Goal: Book appointment/travel/reservation

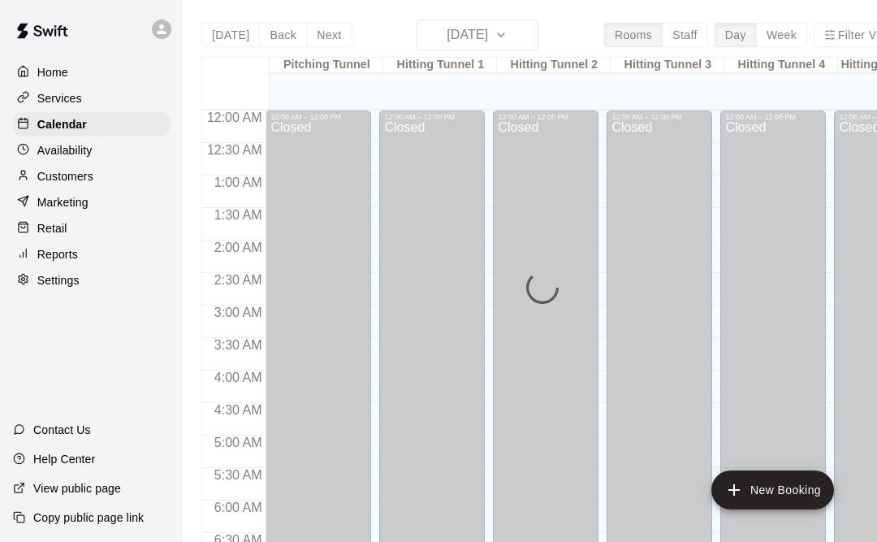
scroll to position [984, 0]
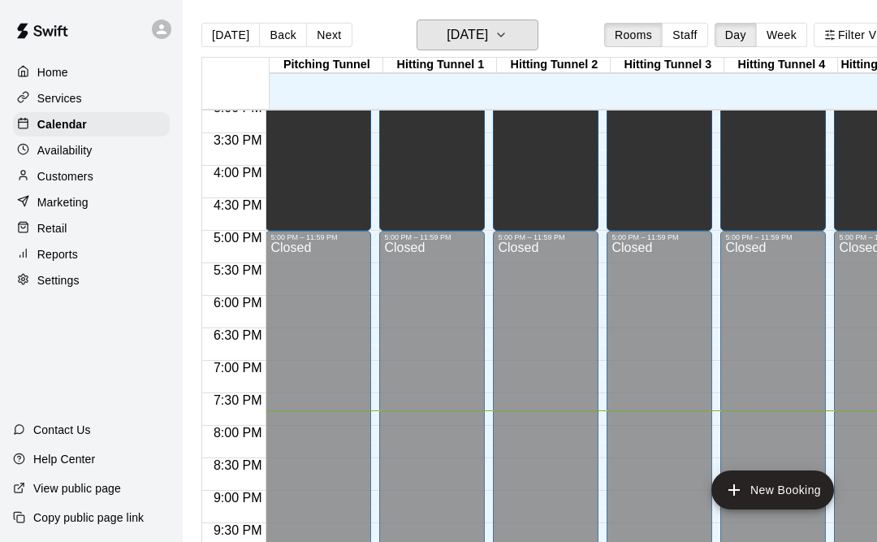
click at [468, 41] on h6 "[DATE]" at bounding box center [467, 35] width 41 height 23
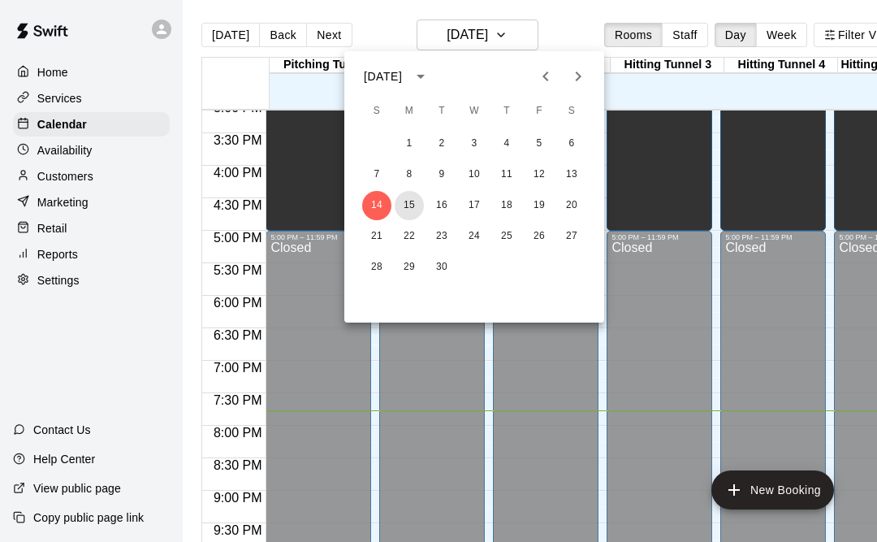
click at [412, 214] on button "15" at bounding box center [409, 205] width 29 height 29
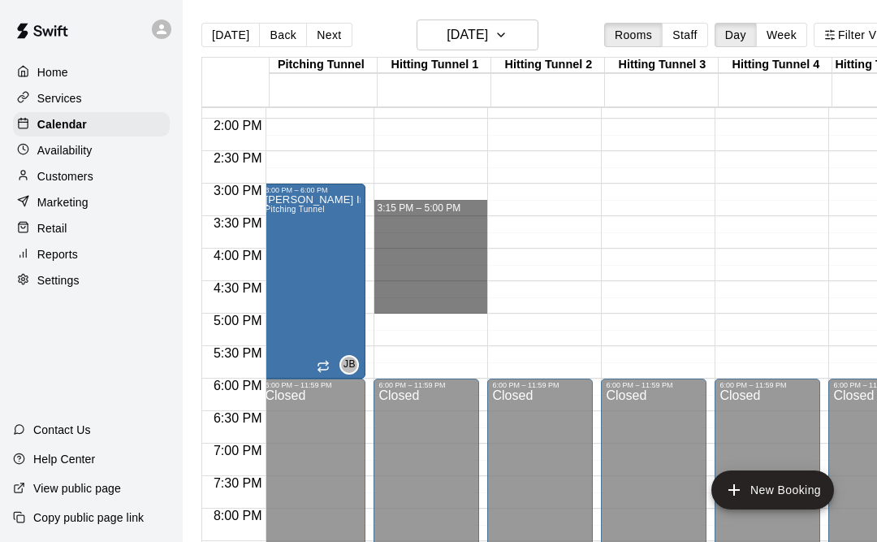
scroll to position [898, 6]
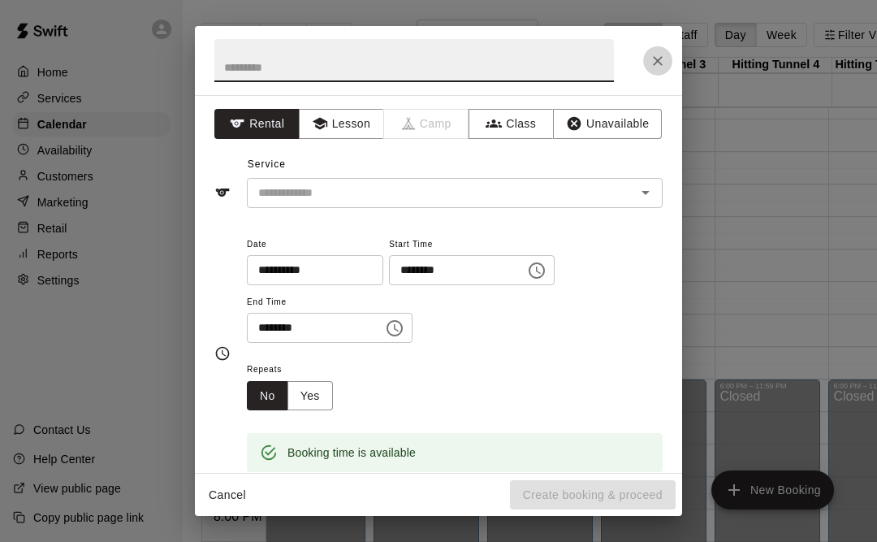
click at [665, 68] on icon "Close" at bounding box center [658, 61] width 16 height 16
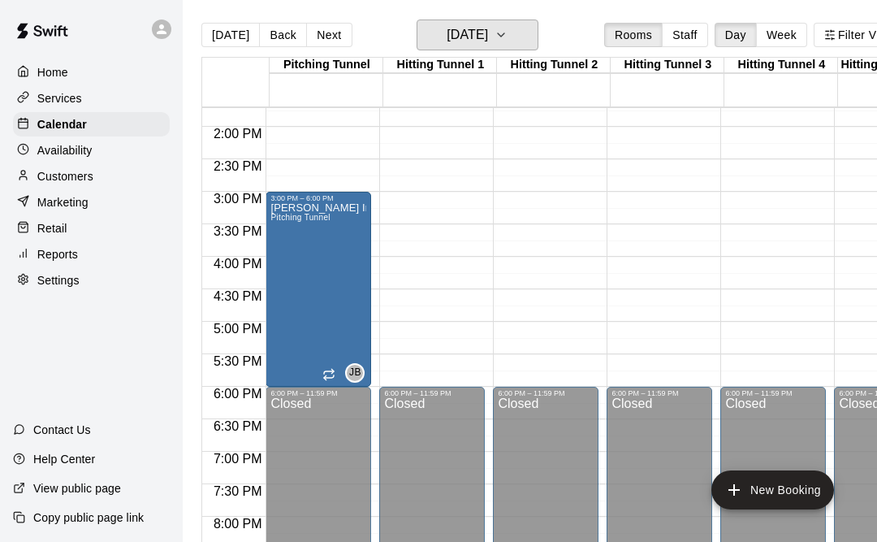
scroll to position [891, 0]
click at [330, 274] on div "[PERSON_NAME] Invoiced Pitching Tunnel" at bounding box center [318, 473] width 96 height 542
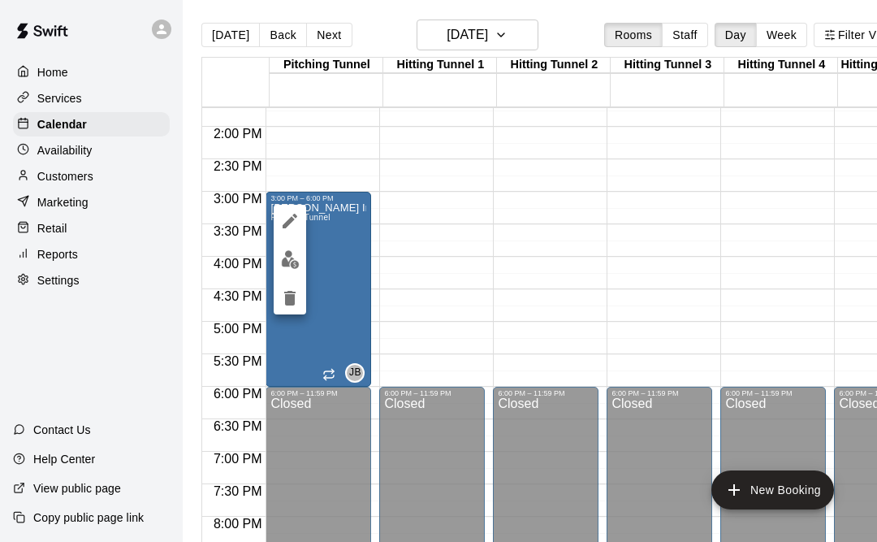
click at [305, 216] on button "edit" at bounding box center [290, 221] width 32 height 32
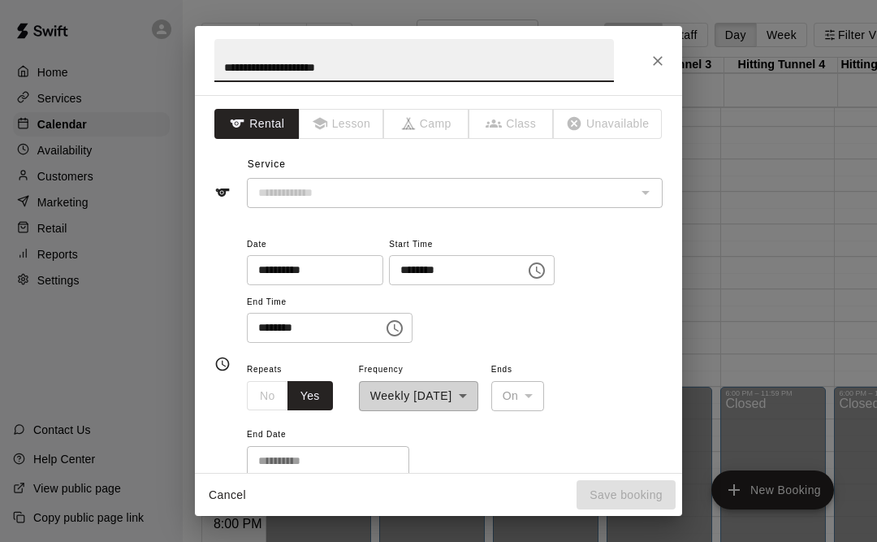
type input "**********"
click at [527, 275] on icon "Choose time, selected time is 3:00 PM" at bounding box center [536, 270] width 19 height 19
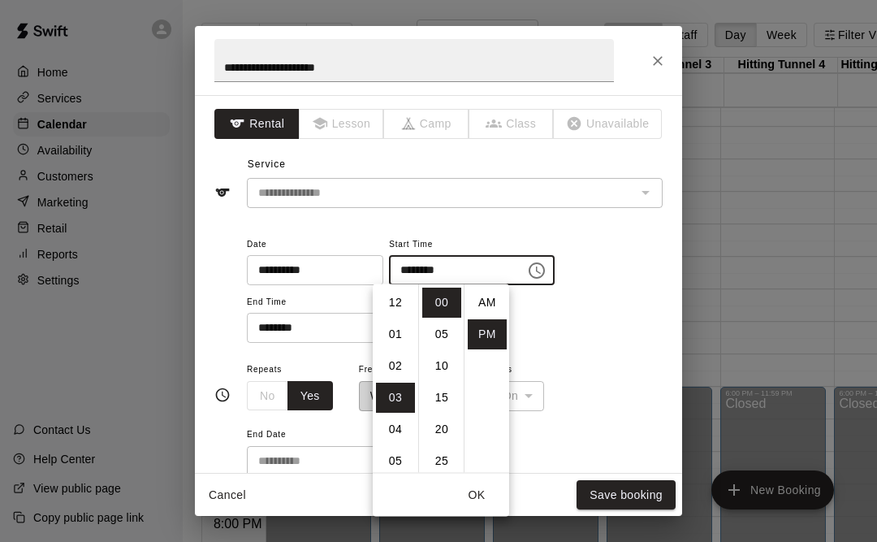
scroll to position [29, 0]
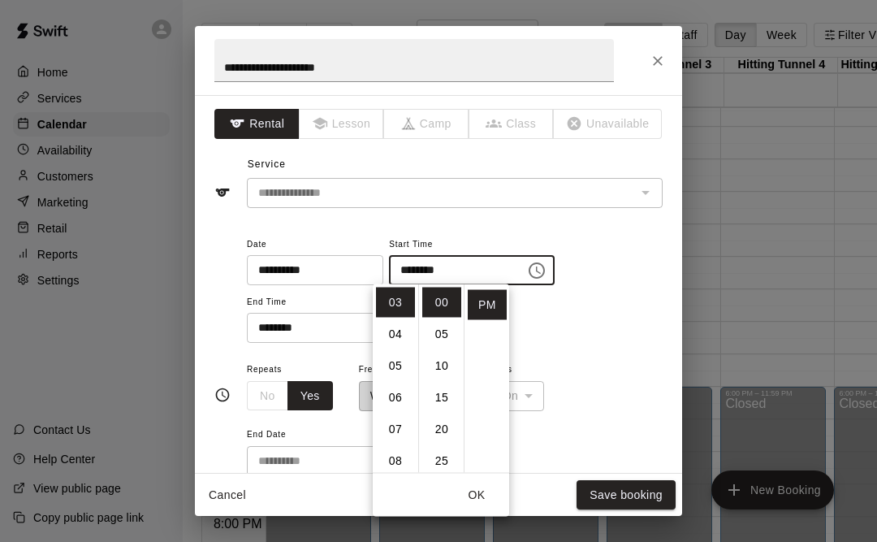
click at [402, 330] on li "04" at bounding box center [395, 334] width 39 height 30
type input "********"
click at [489, 507] on button "OK" at bounding box center [477, 495] width 52 height 30
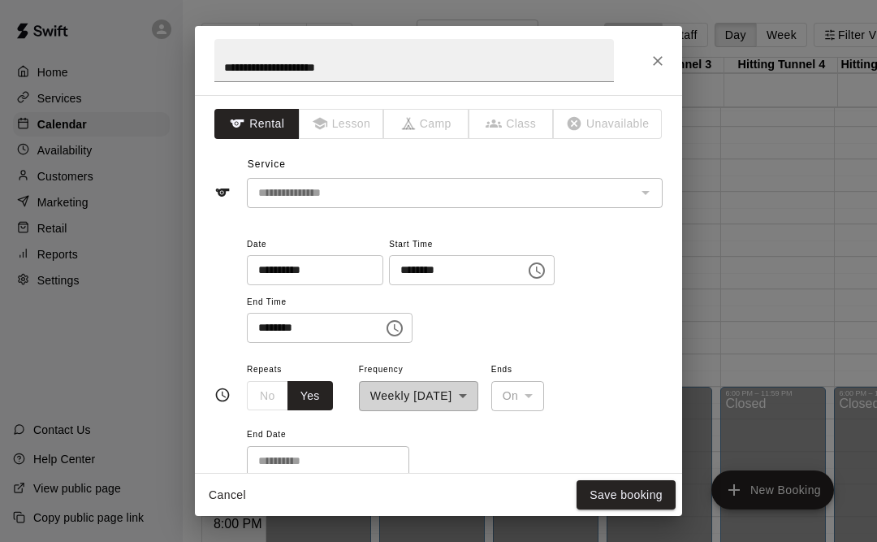
click at [620, 493] on button "Save booking" at bounding box center [625, 495] width 99 height 30
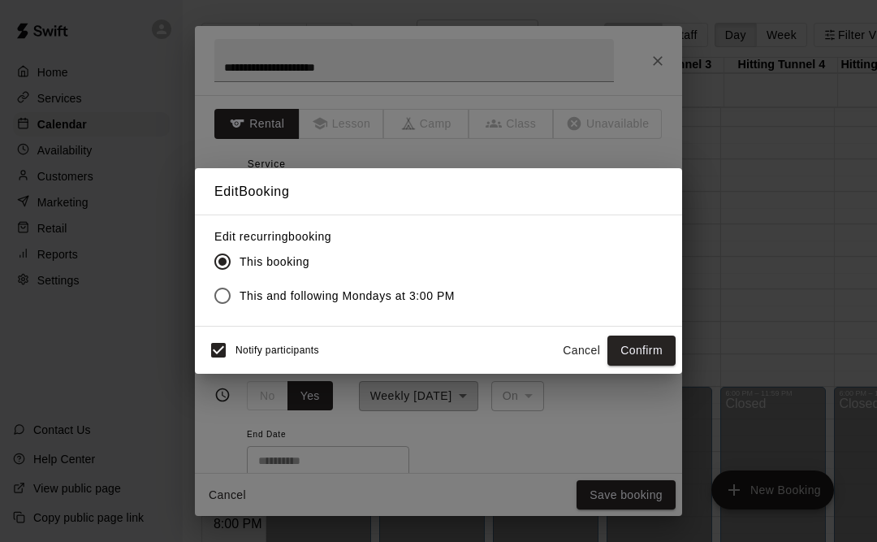
click at [643, 352] on button "Confirm" at bounding box center [641, 350] width 68 height 30
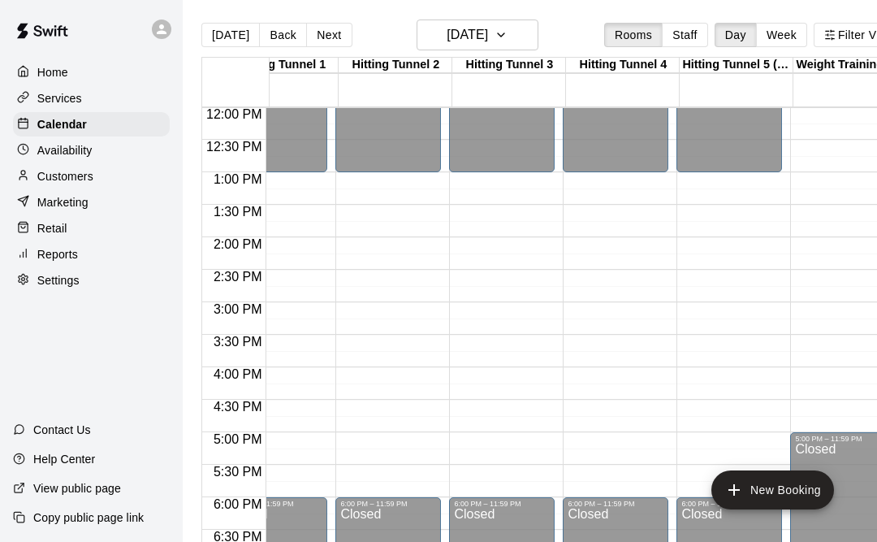
scroll to position [0, 158]
click at [455, 43] on h6 "[DATE]" at bounding box center [467, 35] width 41 height 23
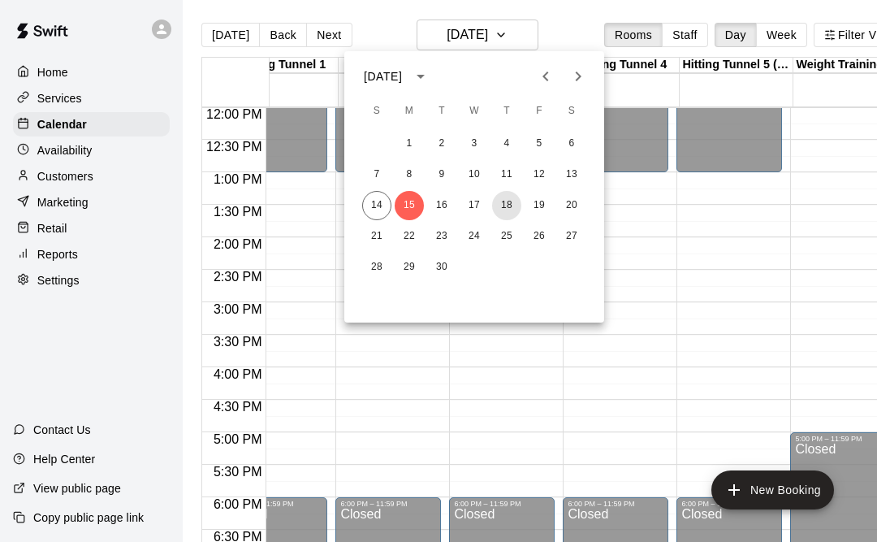
click at [510, 214] on button "18" at bounding box center [506, 205] width 29 height 29
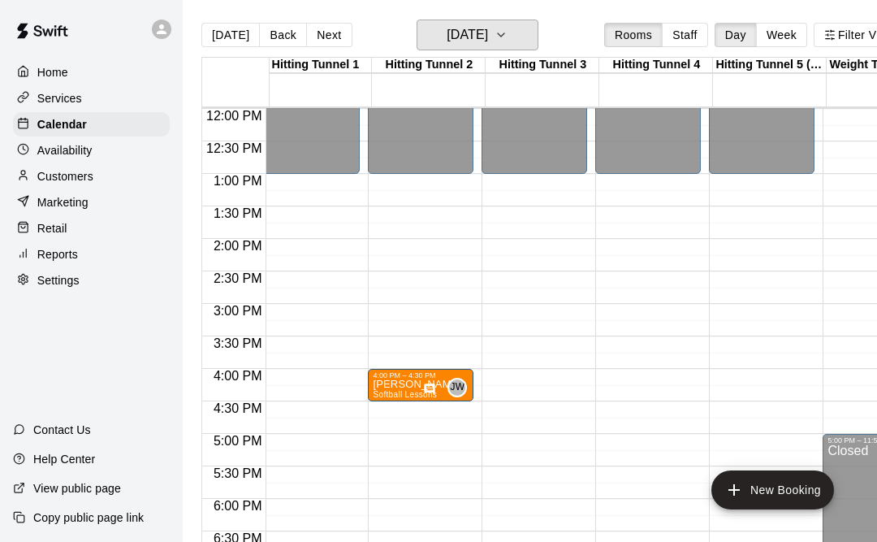
scroll to position [0, 0]
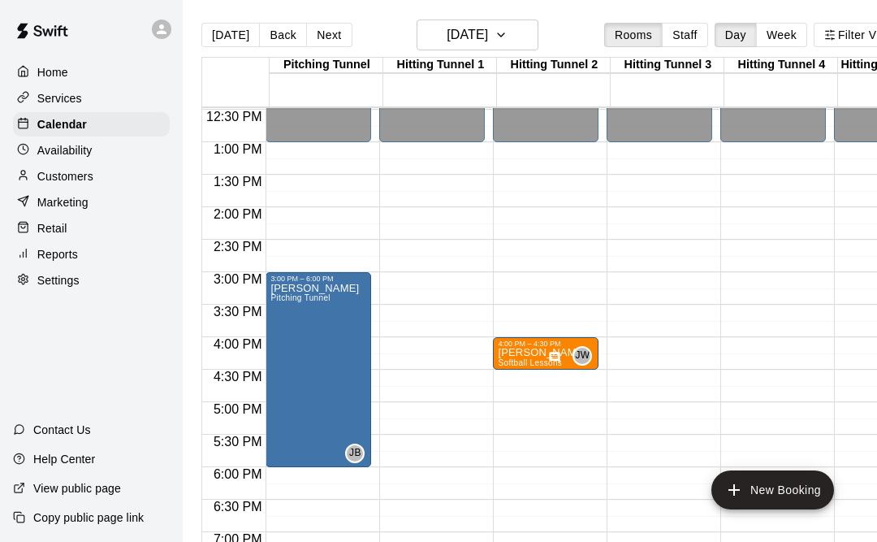
click at [292, 299] on icon "edit" at bounding box center [290, 301] width 15 height 15
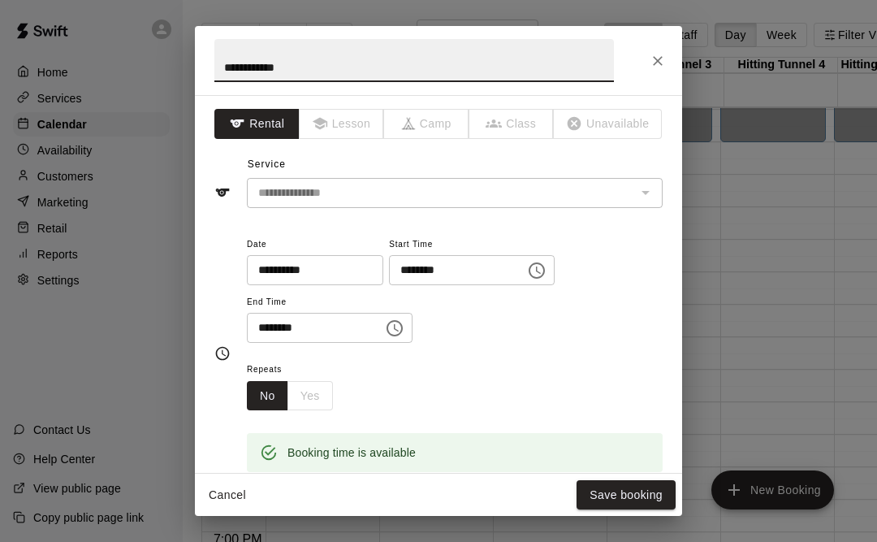
click at [527, 264] on icon "Choose time, selected time is 3:00 PM" at bounding box center [536, 270] width 19 height 19
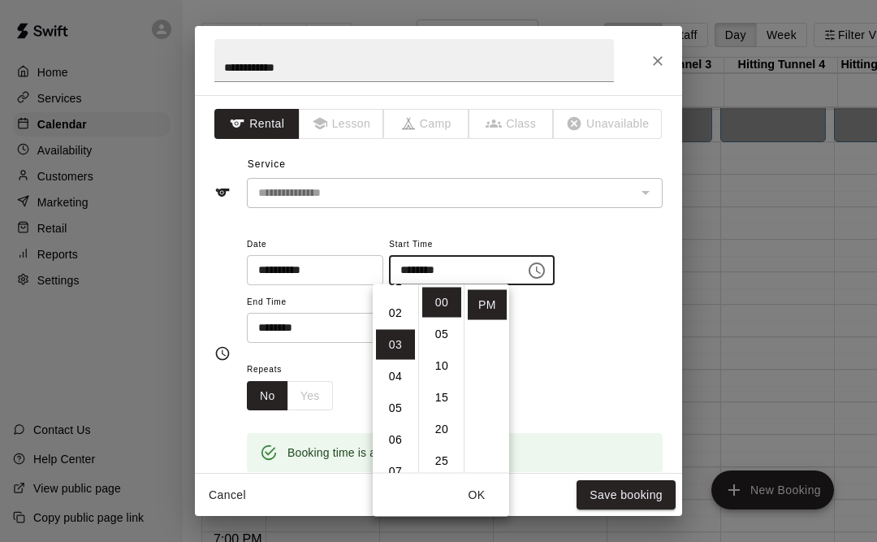
click at [395, 322] on li "02" at bounding box center [395, 313] width 39 height 30
type input "********"
click at [638, 496] on button "Save booking" at bounding box center [625, 495] width 99 height 30
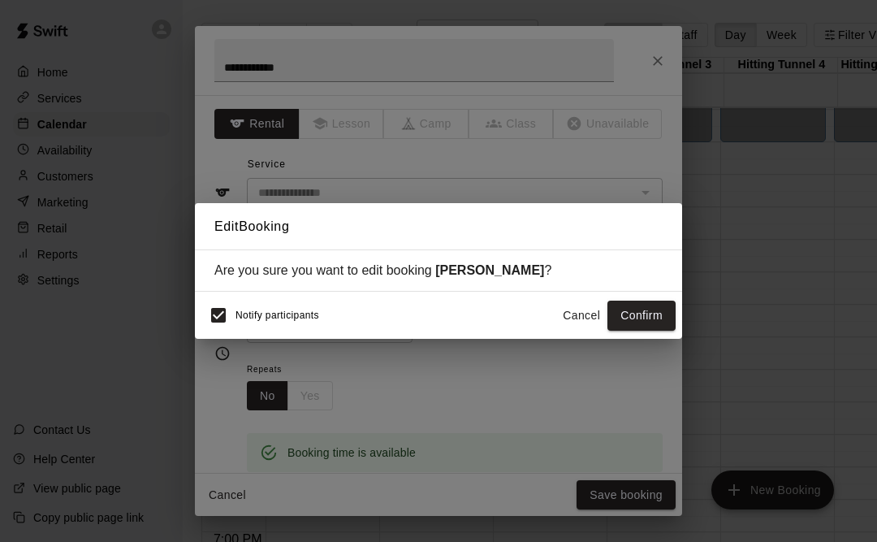
click at [654, 328] on button "Confirm" at bounding box center [641, 315] width 68 height 30
